Goal: Check status: Check status

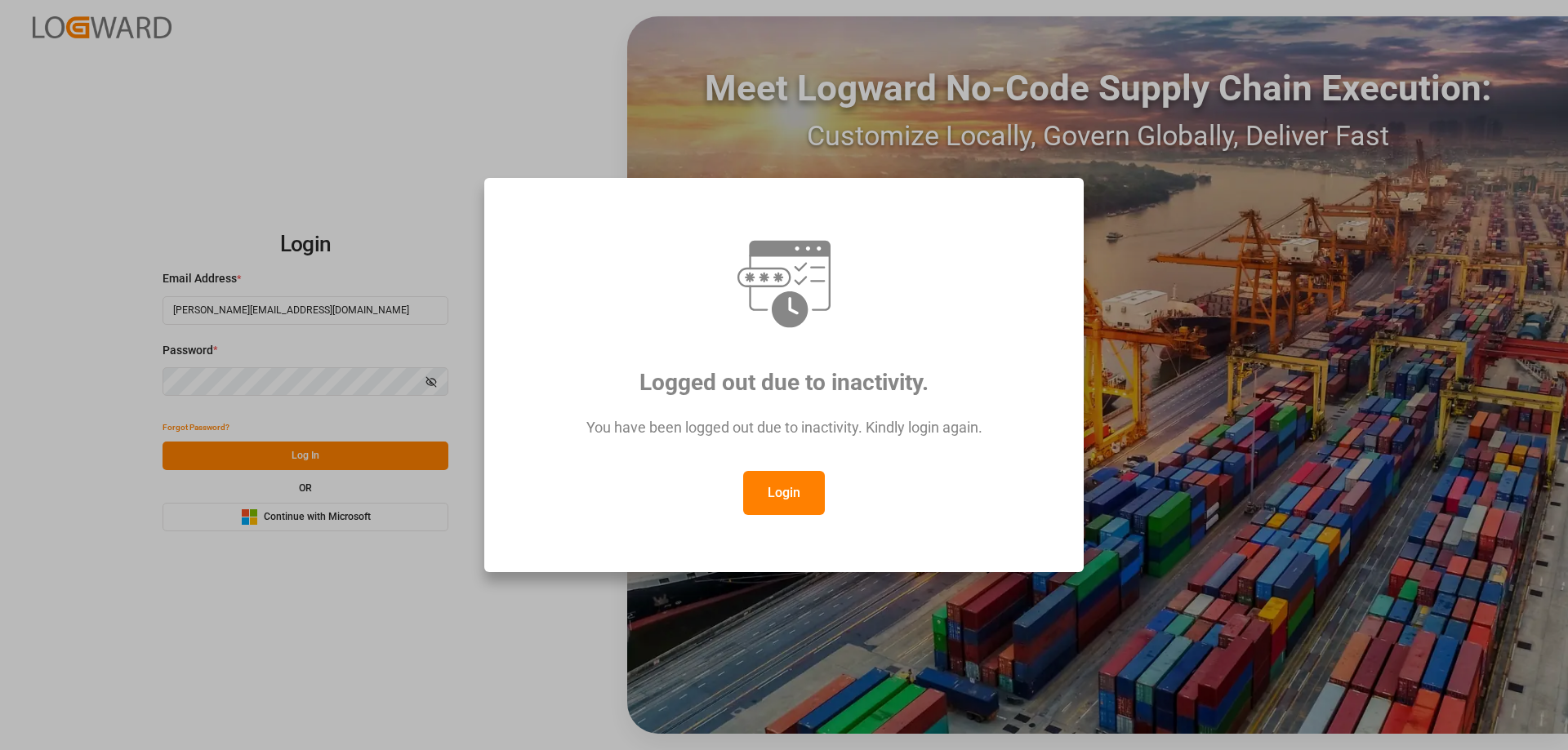
click at [788, 499] on button "Login" at bounding box center [783, 493] width 81 height 44
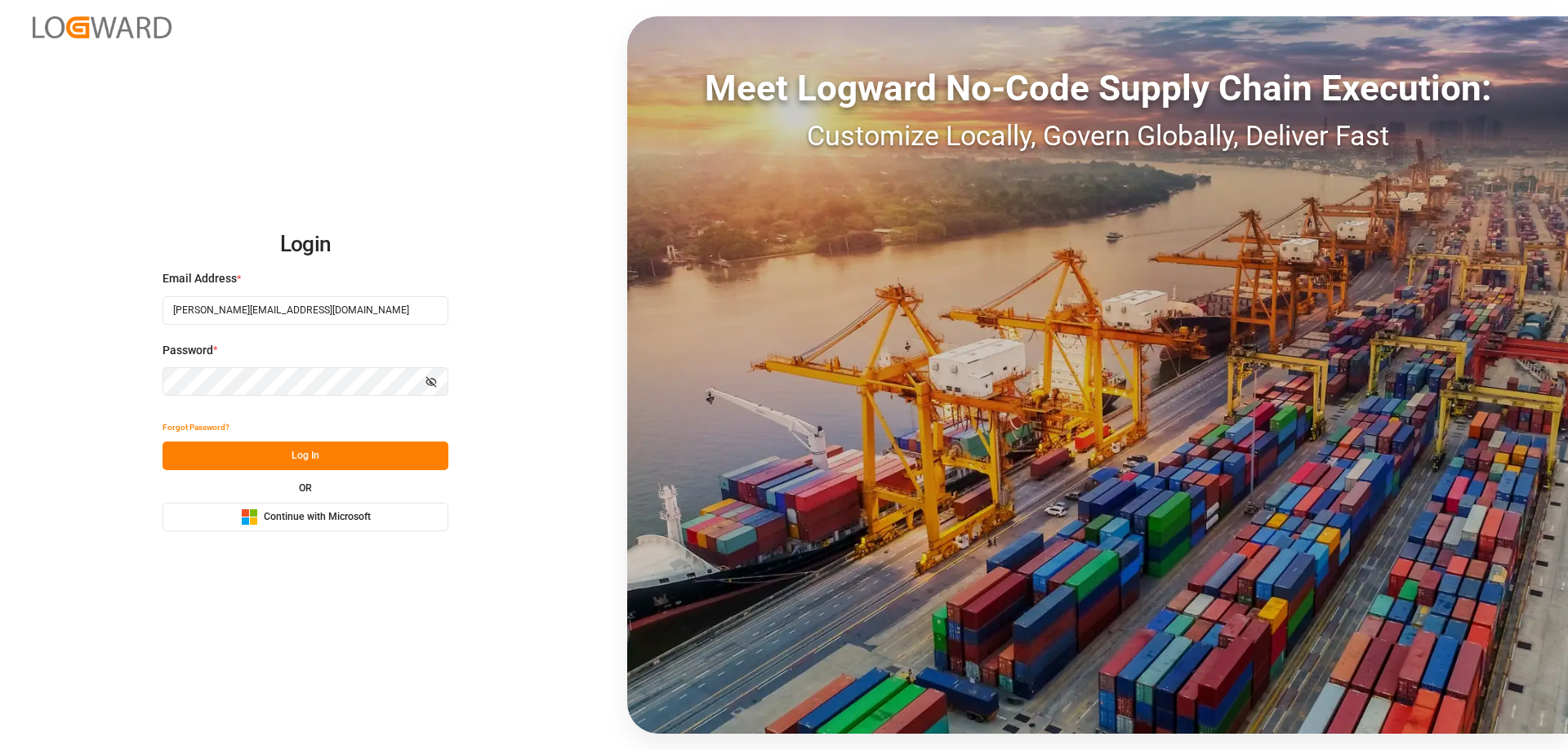
click at [361, 465] on button "Log In" at bounding box center [306, 456] width 286 height 29
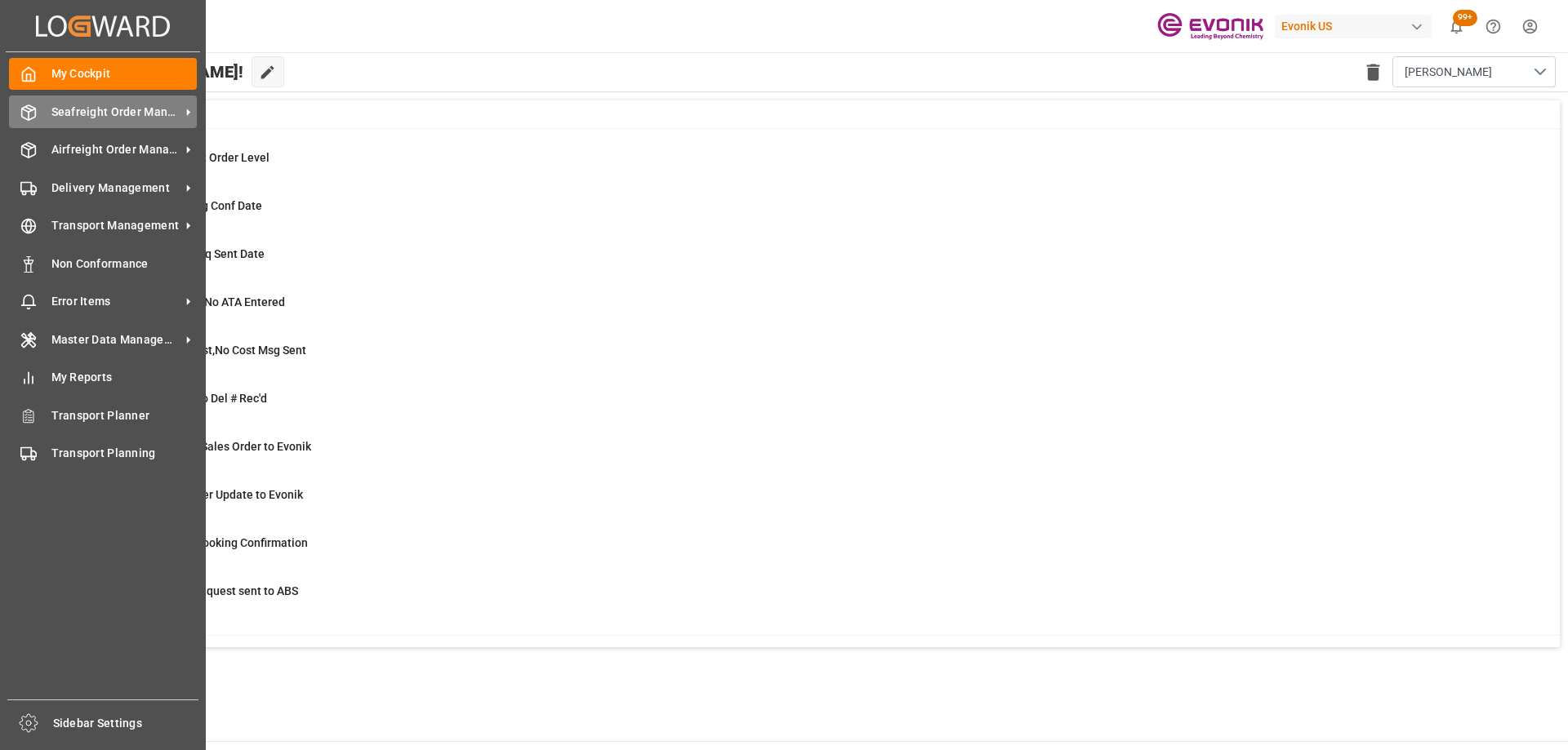
click at [106, 121] on div "Seafreight Order Management Seafreight Order Management" at bounding box center [103, 111] width 188 height 32
click at [44, 122] on div "Seafreight Order Management Seafreight Order Management" at bounding box center [103, 111] width 188 height 32
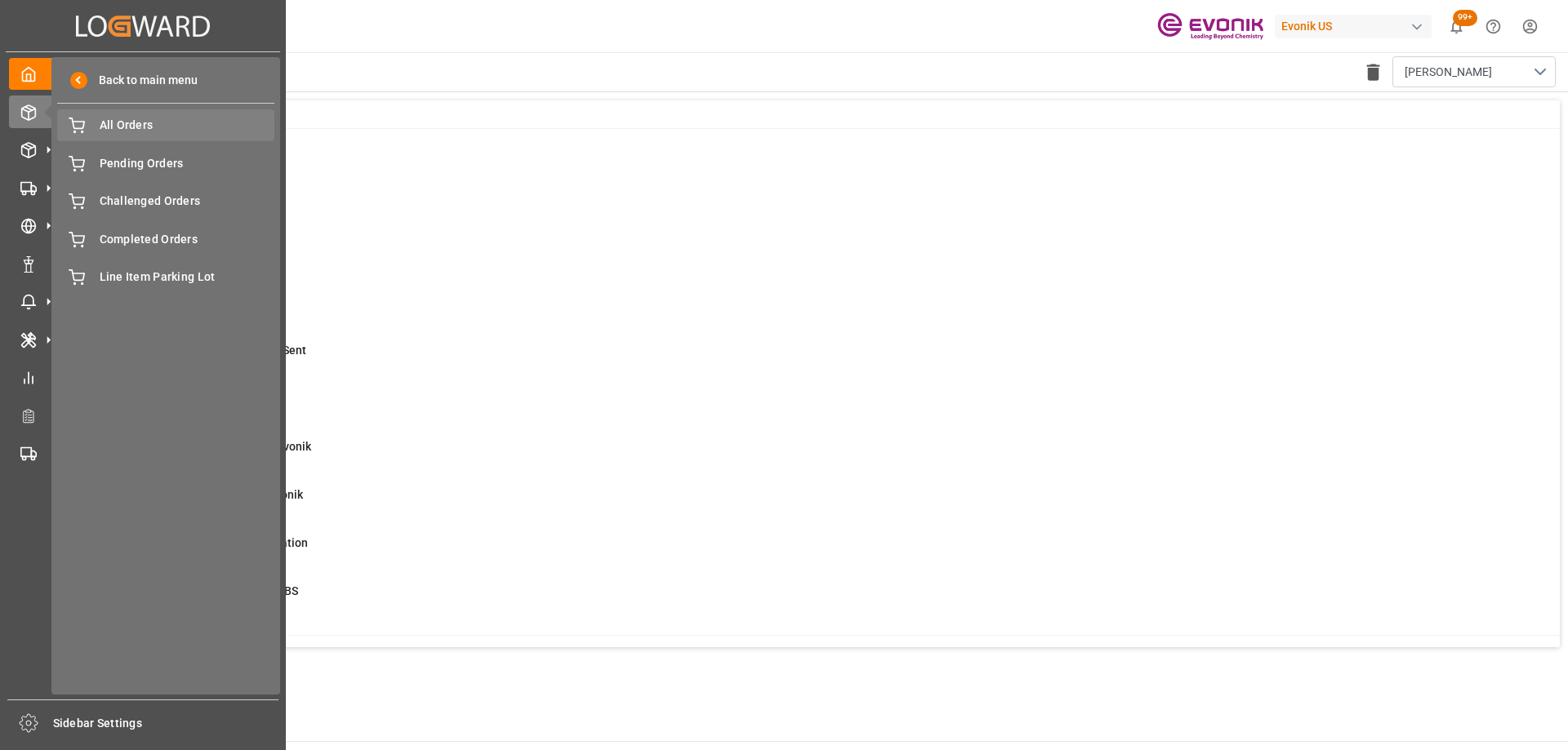
click at [66, 122] on div at bounding box center [71, 125] width 28 height 17
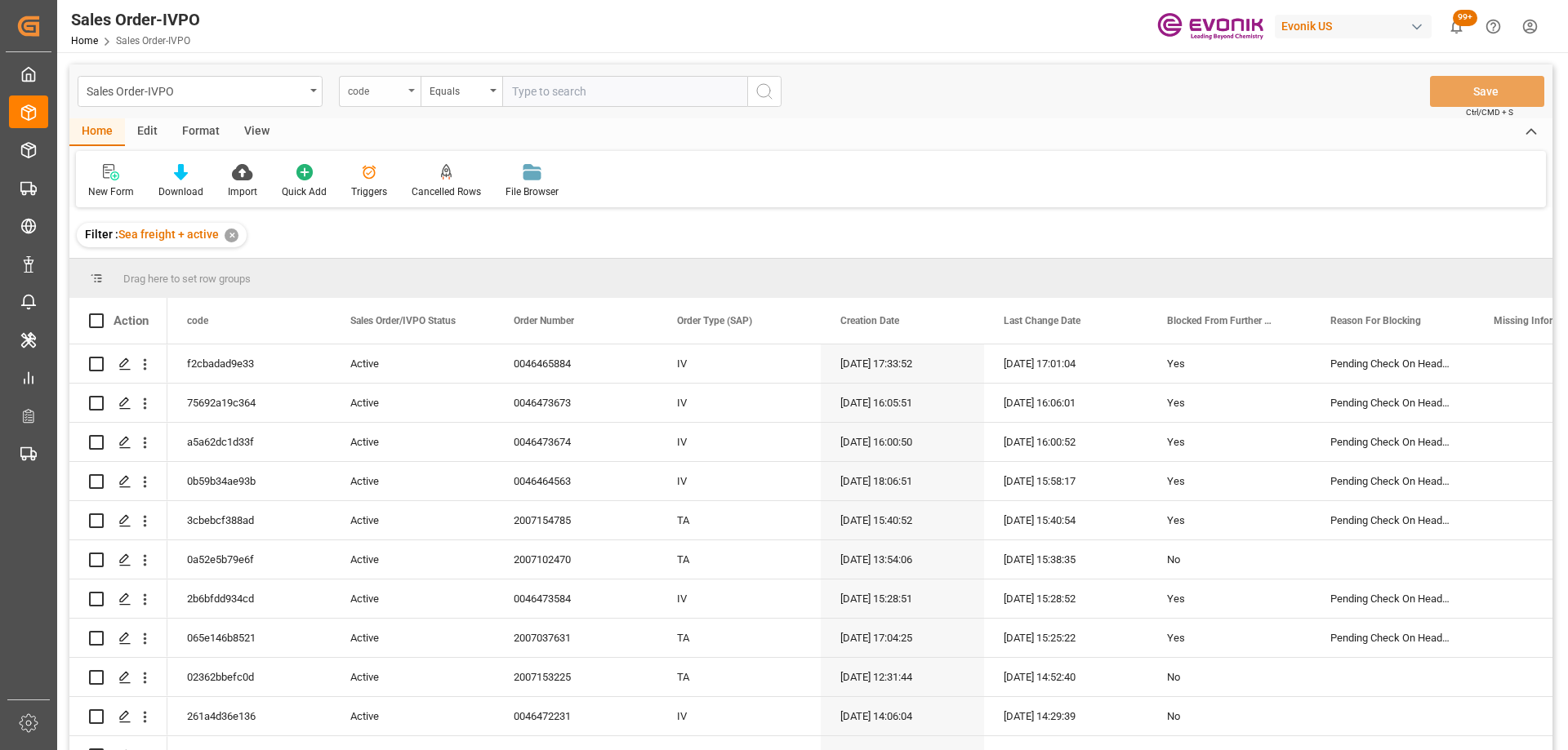
click at [386, 100] on div "code" at bounding box center [379, 91] width 81 height 31
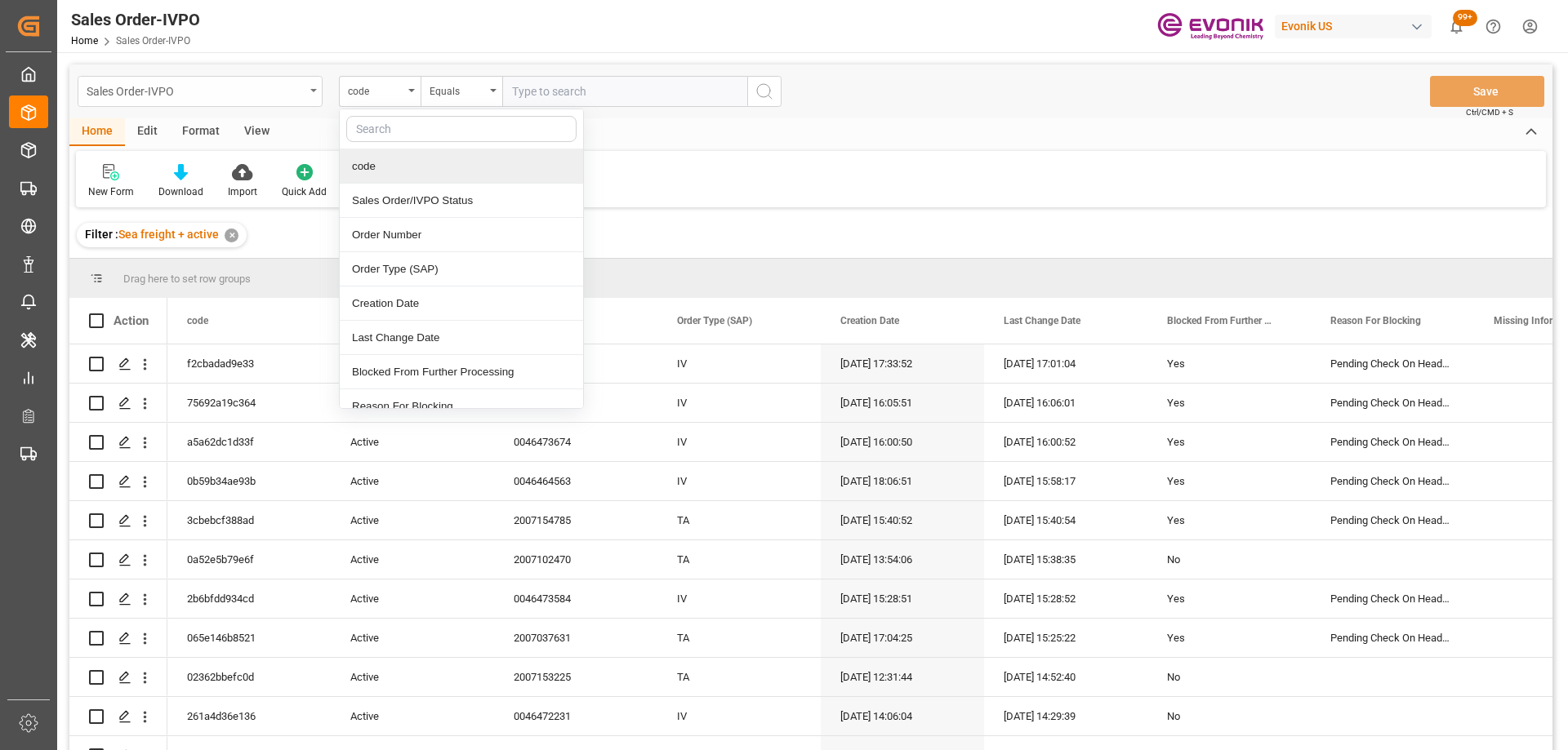
click at [249, 85] on div "Sales Order-IVPO" at bounding box center [195, 90] width 218 height 21
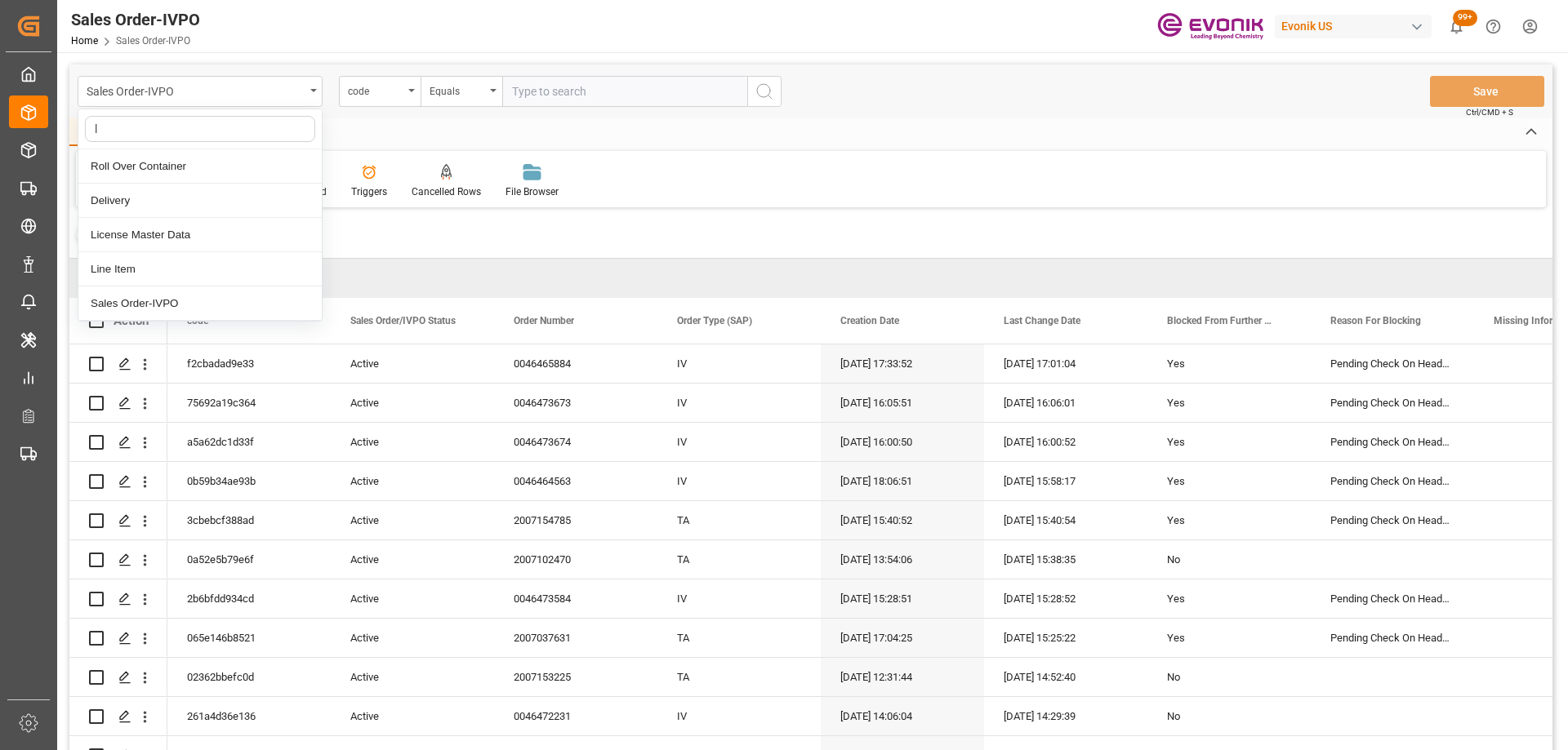
type input "li"
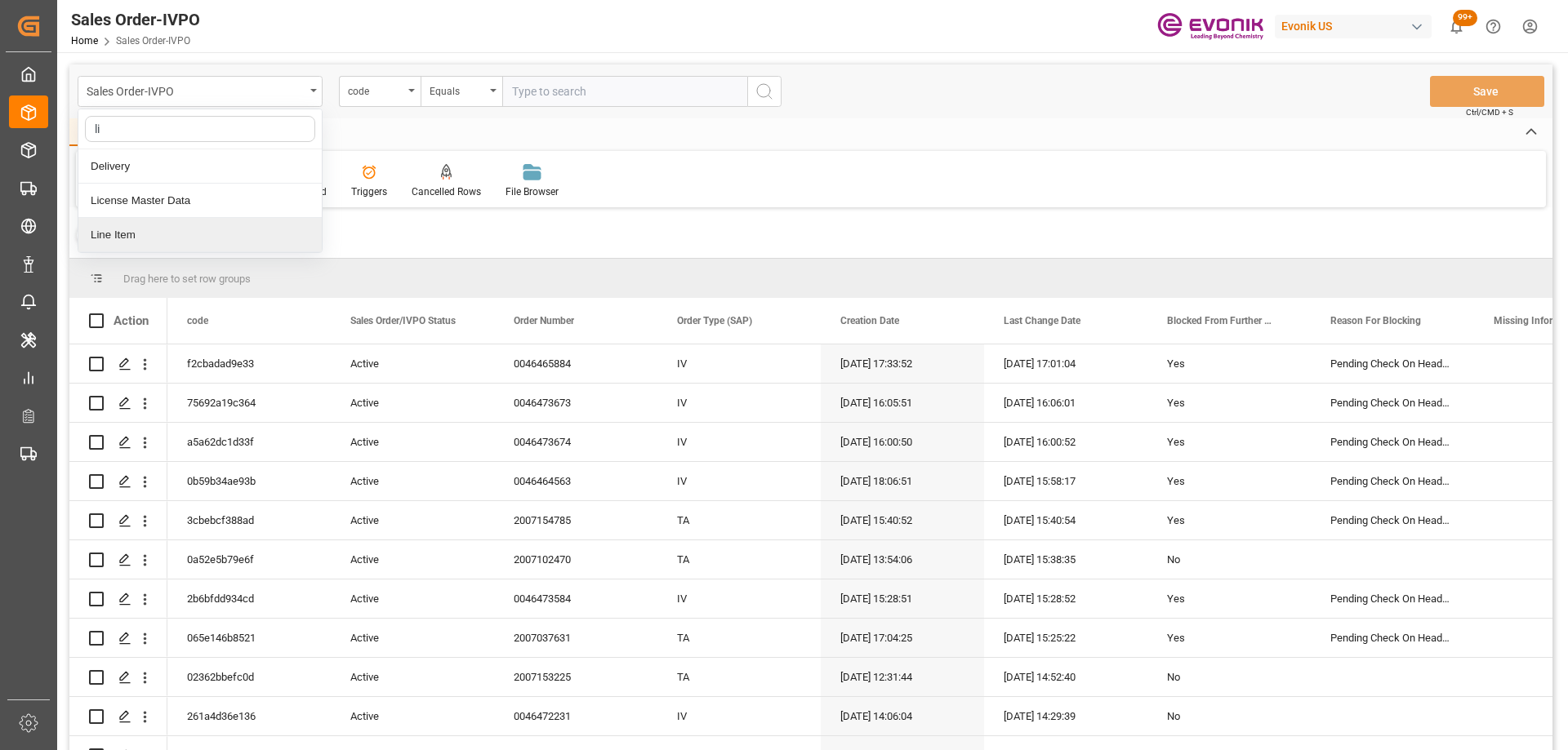
click at [106, 231] on div "Line Item" at bounding box center [200, 235] width 243 height 35
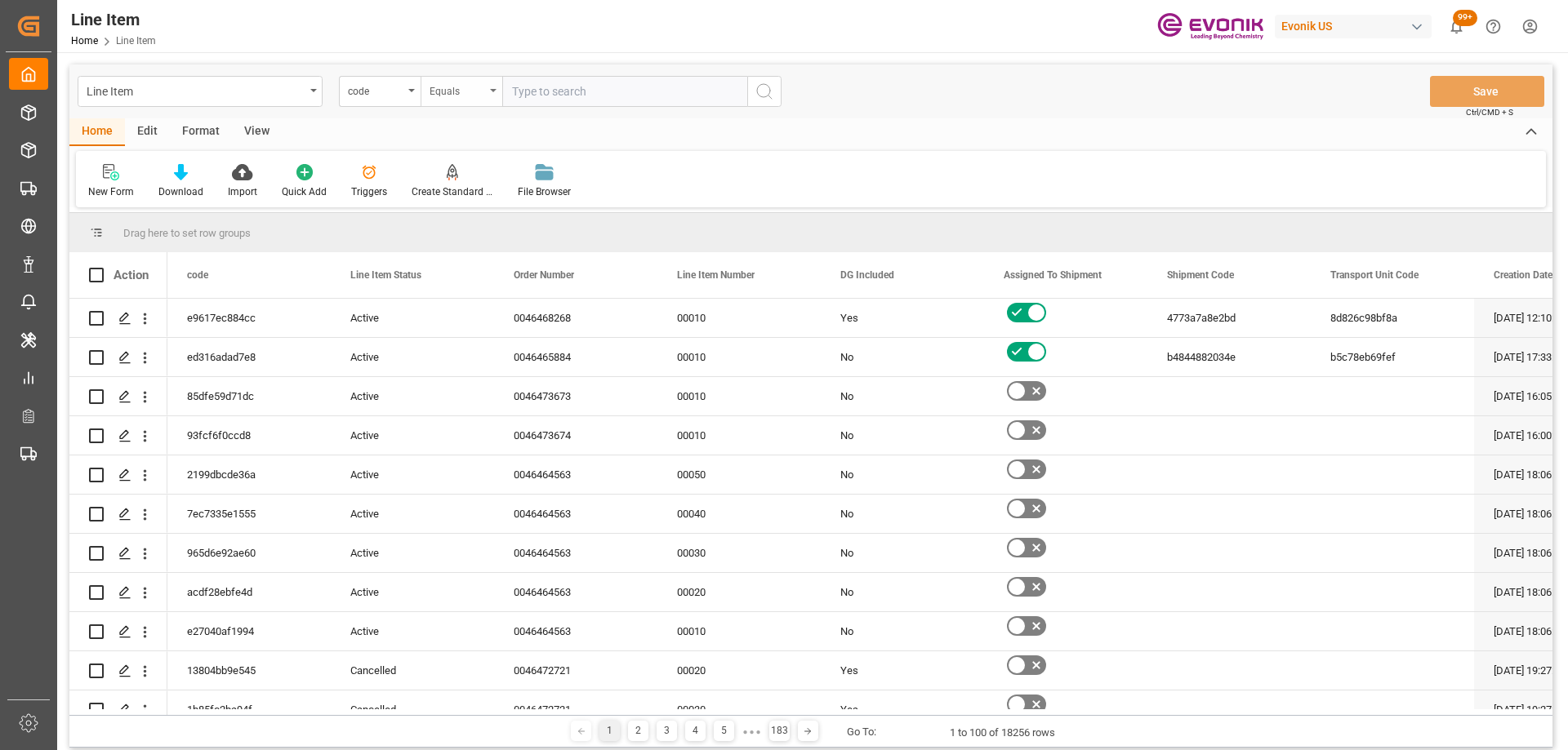
click at [431, 93] on div "Equals" at bounding box center [458, 89] width 56 height 19
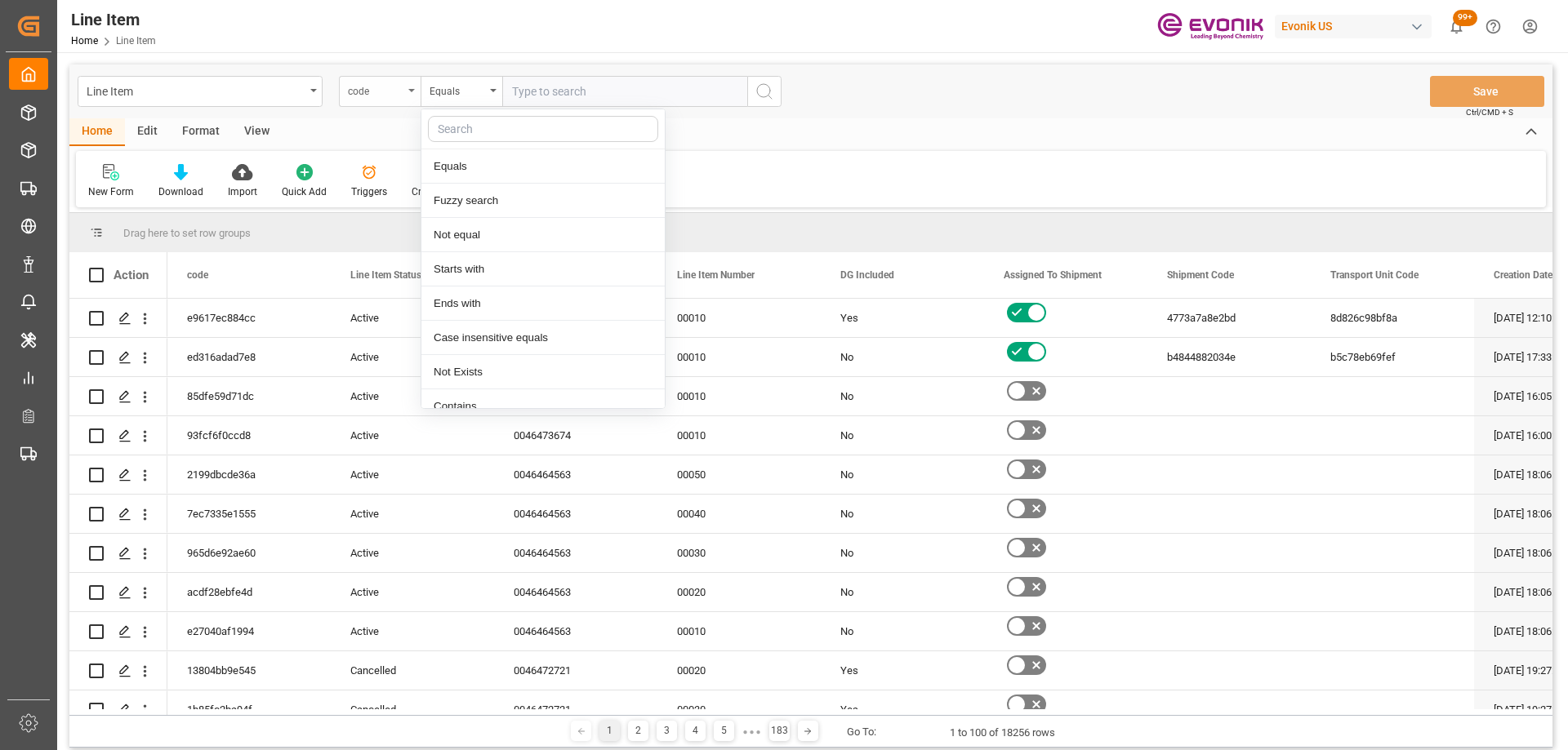
click at [409, 92] on div "code" at bounding box center [379, 91] width 81 height 31
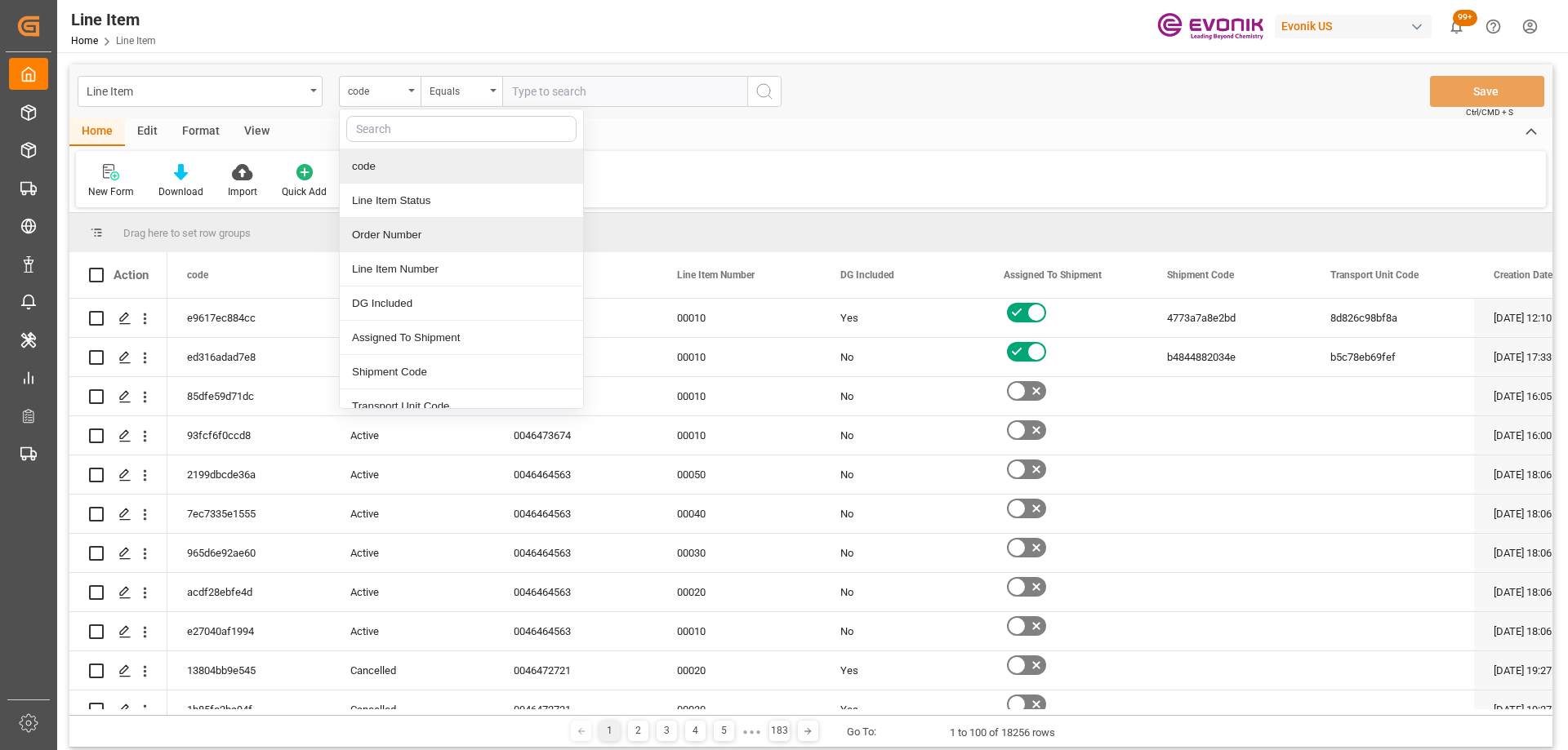
click at [417, 246] on div "Order Number" at bounding box center [461, 235] width 243 height 35
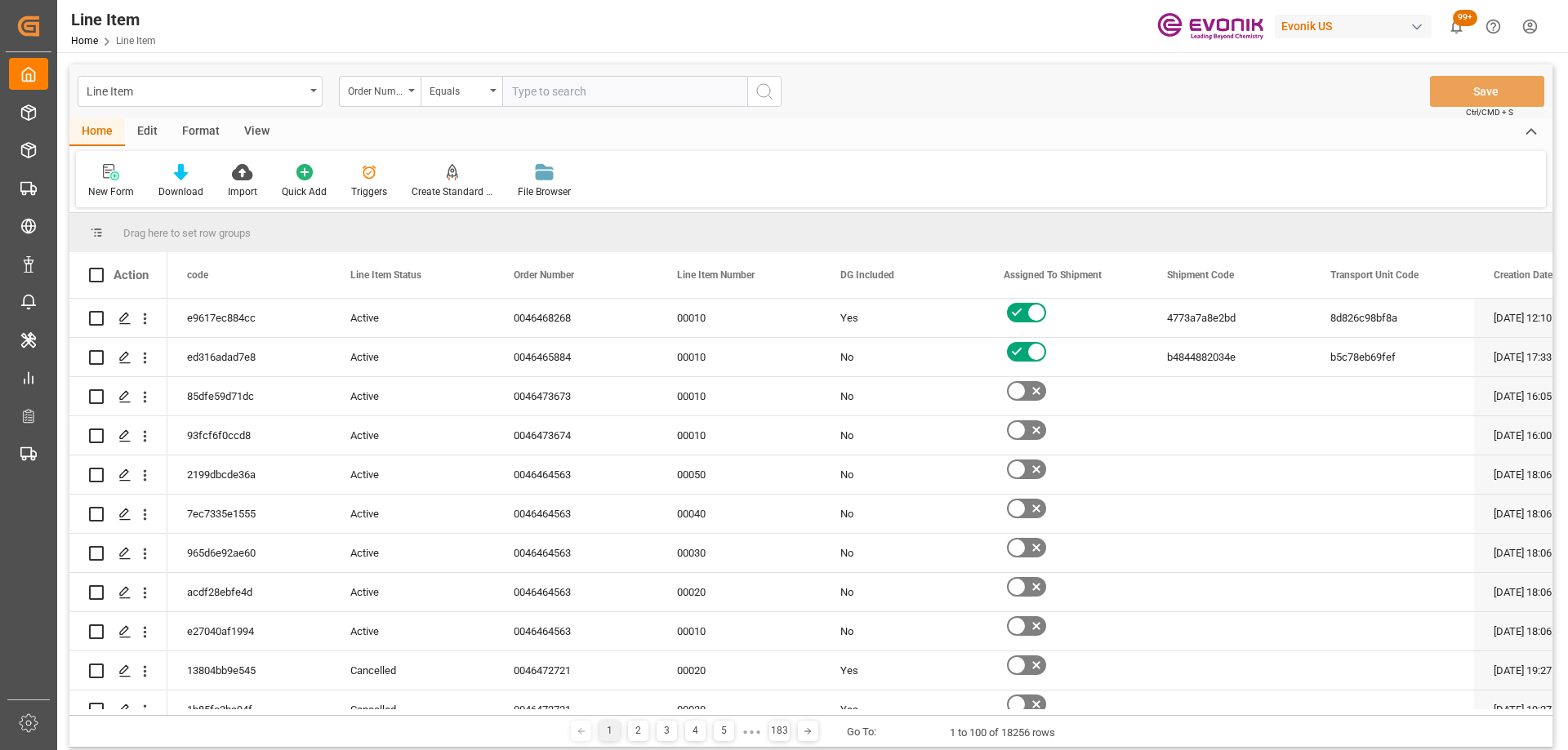
click at [552, 102] on input "text" at bounding box center [625, 91] width 245 height 31
paste input "2007115599"
type input "2007115599"
click at [763, 78] on button "search button" at bounding box center [764, 91] width 35 height 31
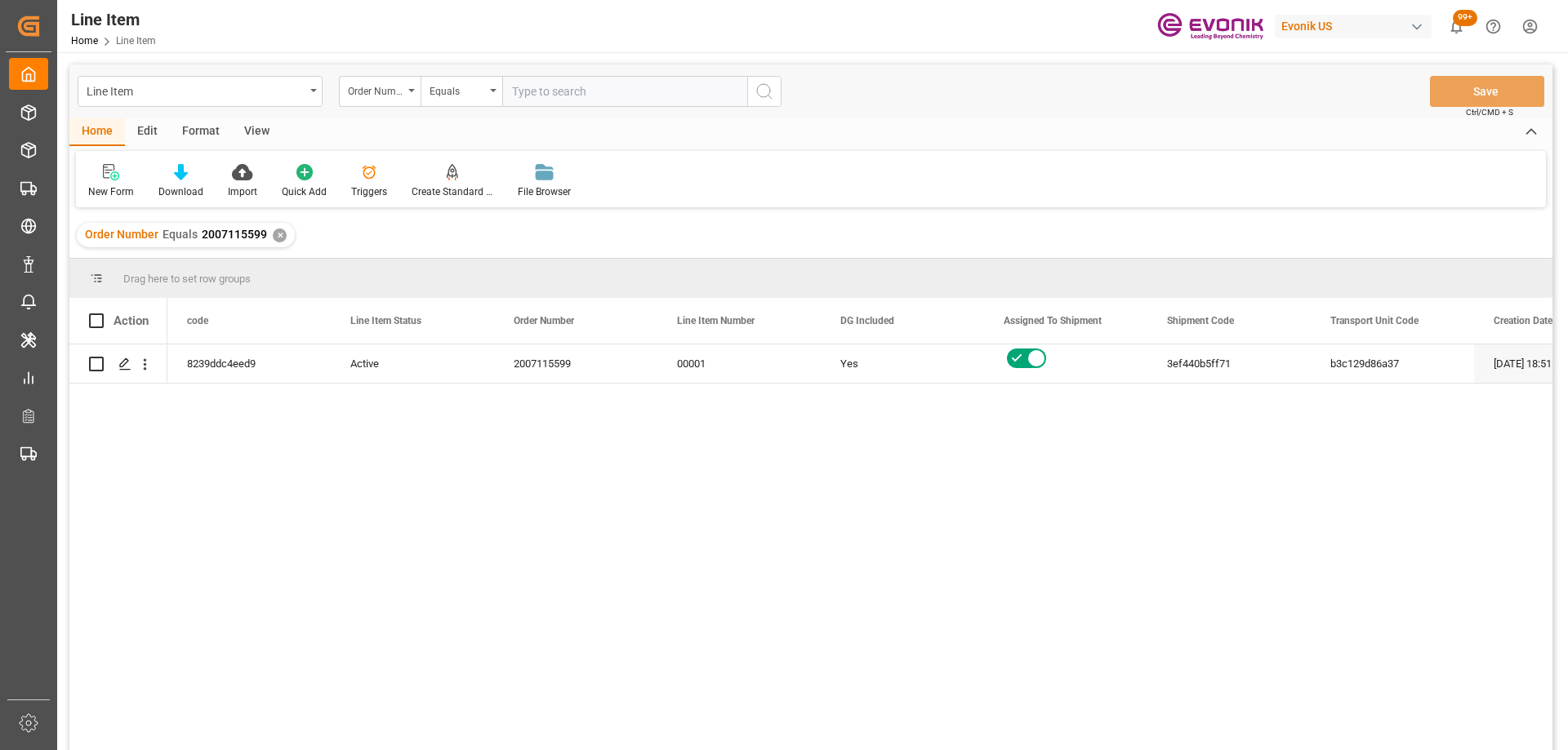
click at [268, 122] on div "View" at bounding box center [256, 132] width 50 height 28
click at [117, 186] on div "Default" at bounding box center [104, 192] width 32 height 15
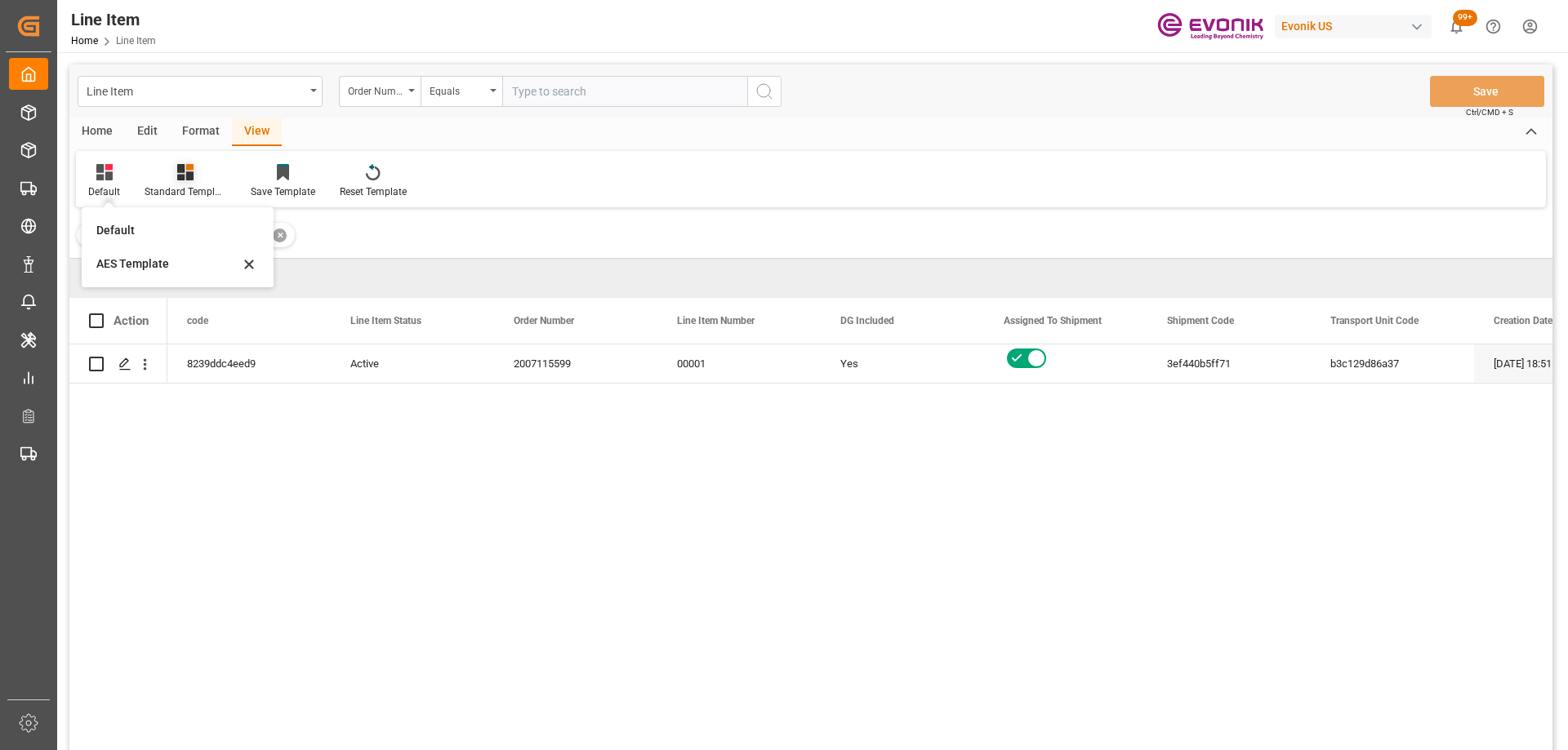
click at [160, 185] on div "Standard Templates" at bounding box center [185, 192] width 81 height 15
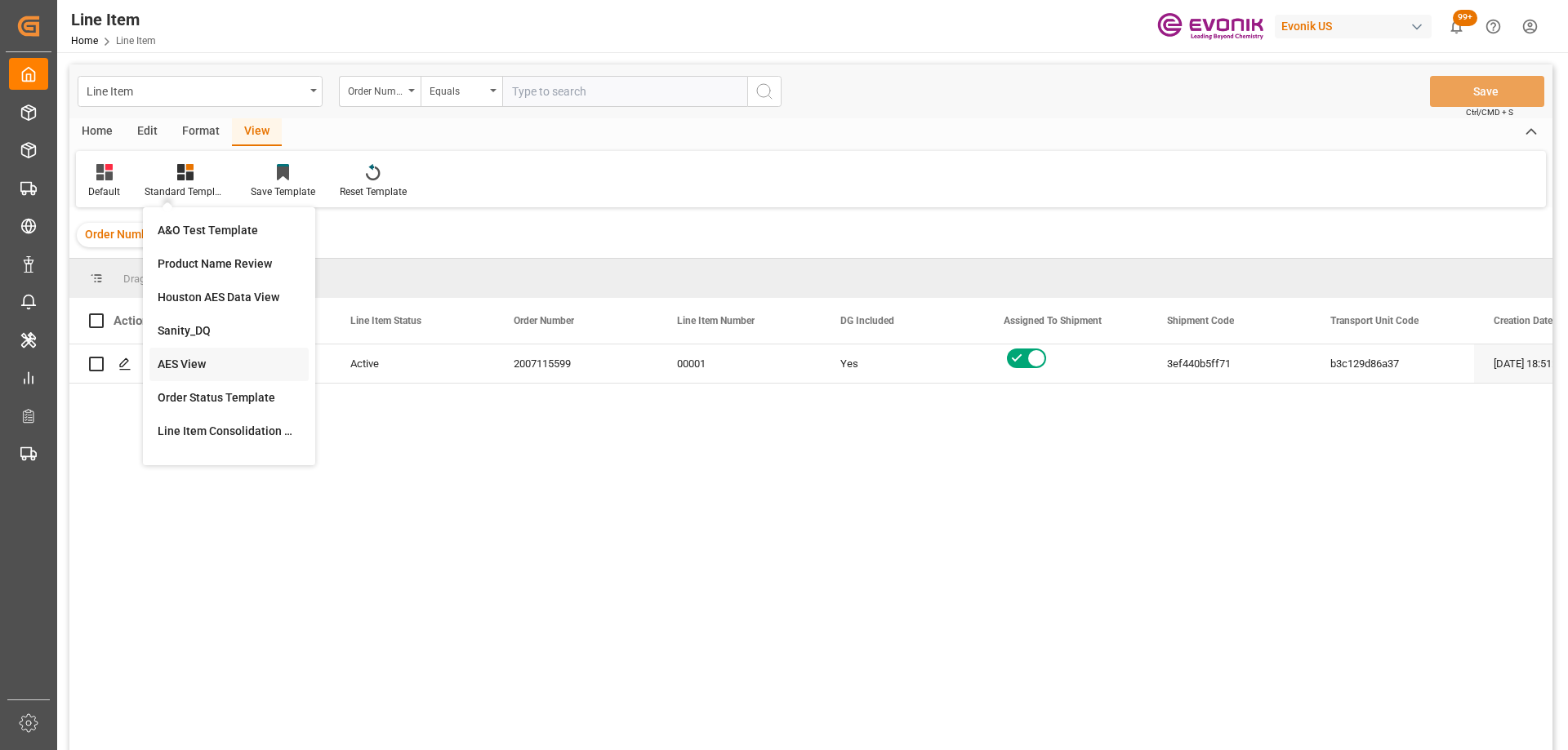
click at [187, 361] on div "AES View" at bounding box center [229, 364] width 143 height 17
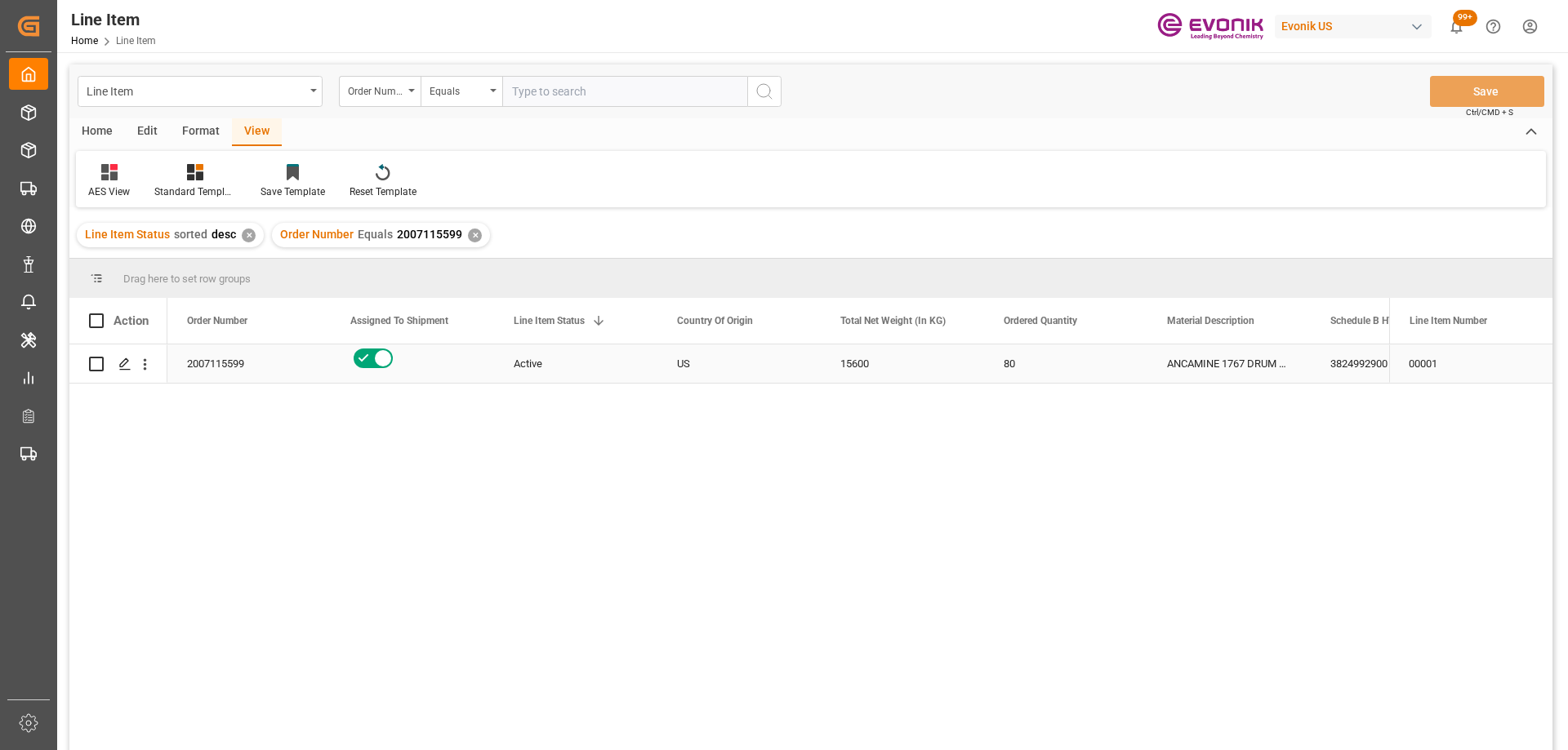
click at [892, 368] on div "15600" at bounding box center [902, 363] width 164 height 39
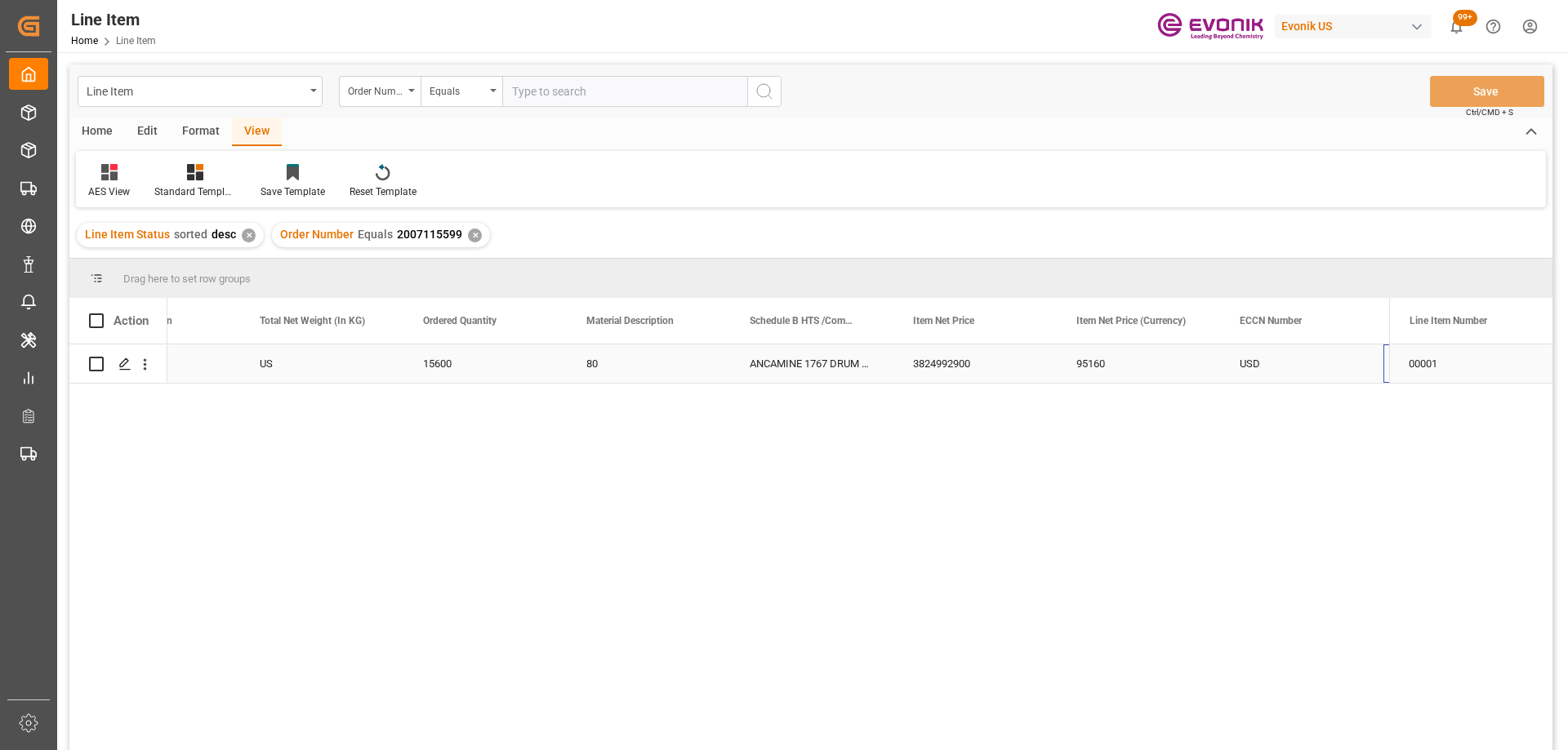
scroll to position [0, 581]
click at [943, 325] on span "Item Net Price" at bounding box center [943, 321] width 62 height 12
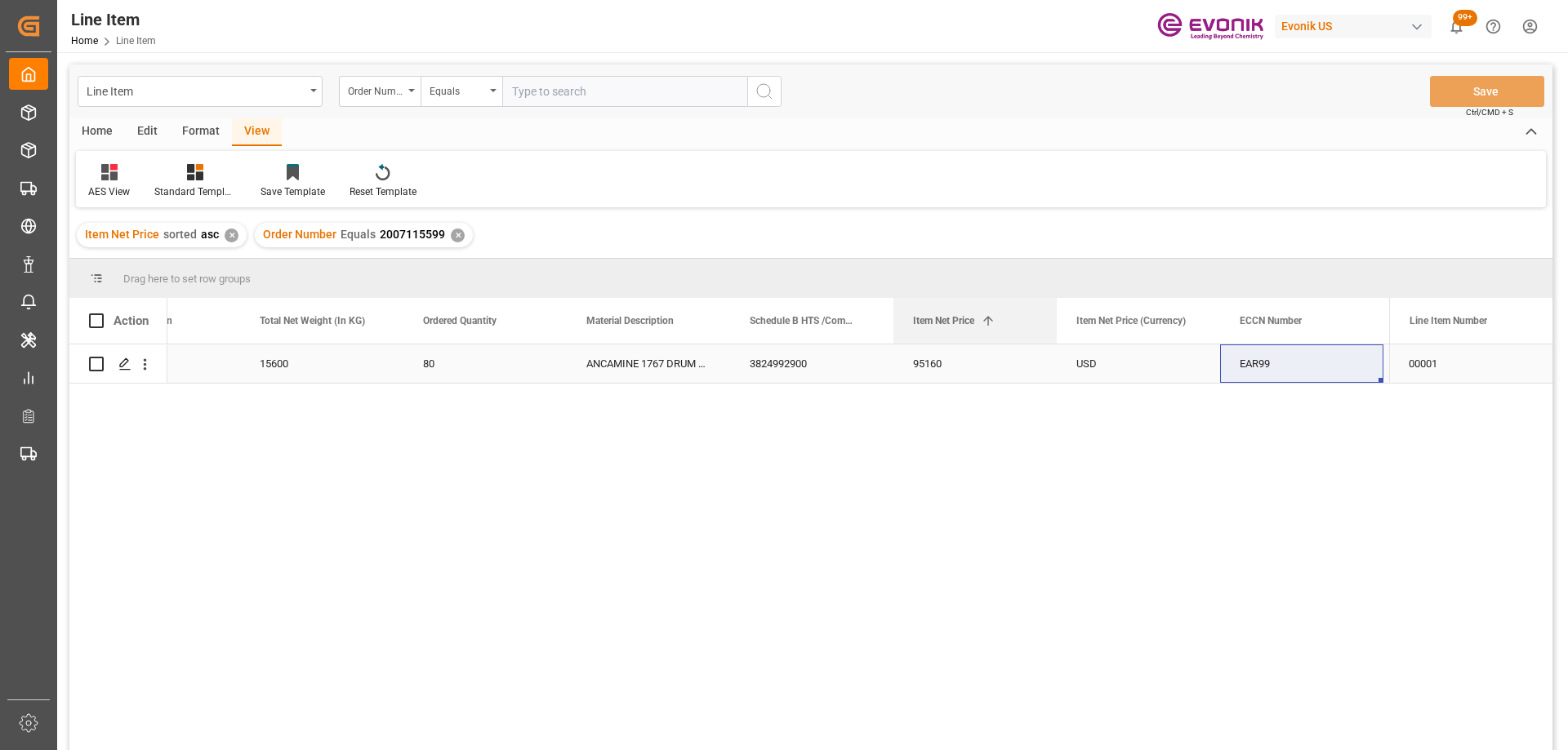
drag, startPoint x: 927, startPoint y: 327, endPoint x: 991, endPoint y: 361, distance: 72.5
click at [991, 361] on div "Action Line Item Status Country Of Origin Total Net Weight (In KG) 1 US" at bounding box center [810, 529] width 1483 height 462
